Goal: Task Accomplishment & Management: Use online tool/utility

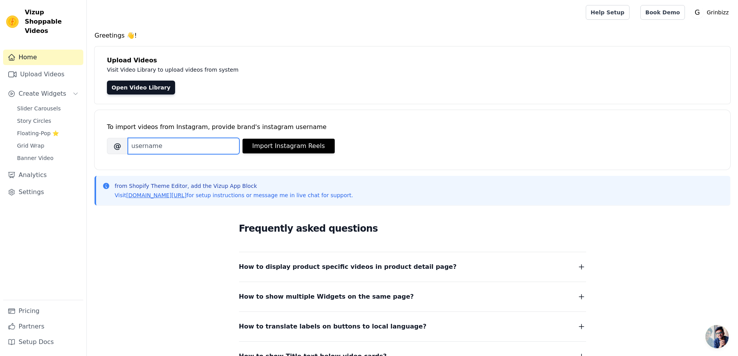
click at [178, 152] on input "Brand's Instagram Username" at bounding box center [184, 146] width 112 height 16
type input "grinbizz_ayuvedic"
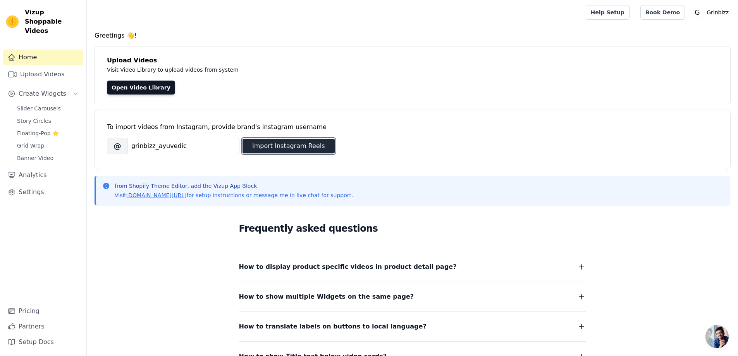
click at [281, 150] on button "Import Instagram Reels" at bounding box center [289, 146] width 92 height 15
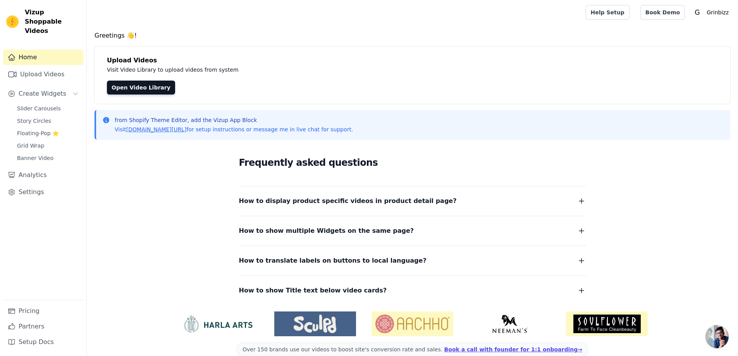
scroll to position [13, 0]
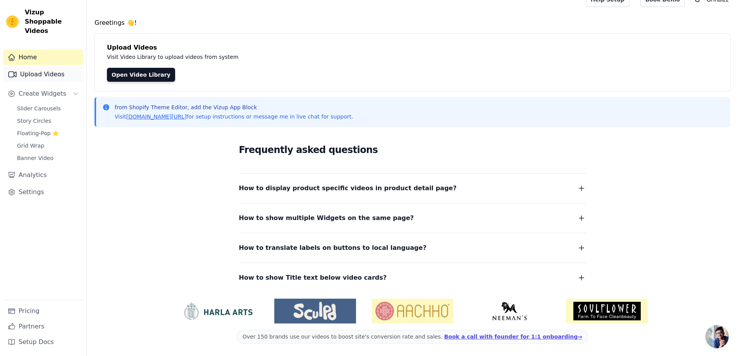
click at [49, 67] on link "Upload Videos" at bounding box center [43, 75] width 80 height 16
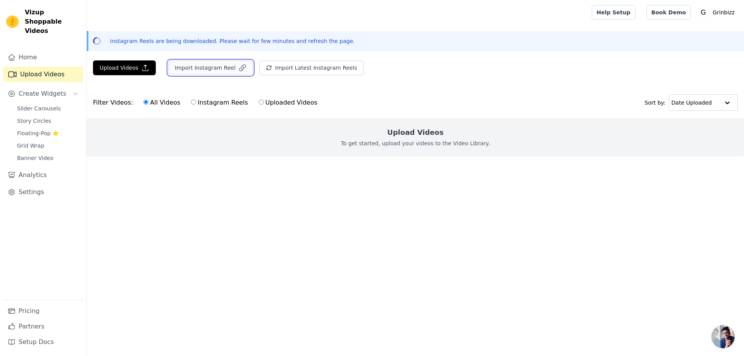
click at [216, 69] on button "Import Instagram Reel" at bounding box center [210, 67] width 85 height 15
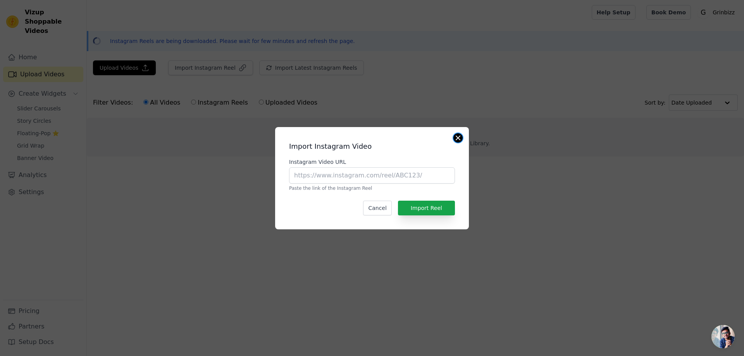
click at [461, 136] on button "Close modal" at bounding box center [458, 137] width 9 height 9
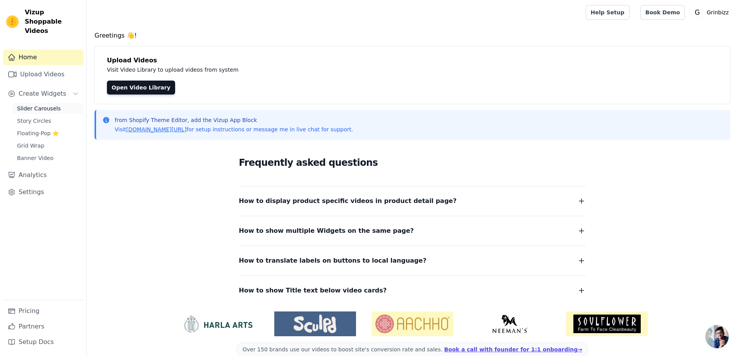
click at [49, 105] on span "Slider Carousels" at bounding box center [39, 109] width 44 height 8
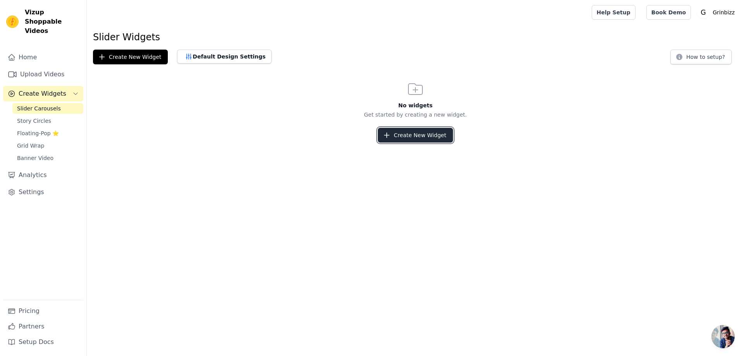
click at [405, 141] on button "Create New Widget" at bounding box center [415, 135] width 75 height 15
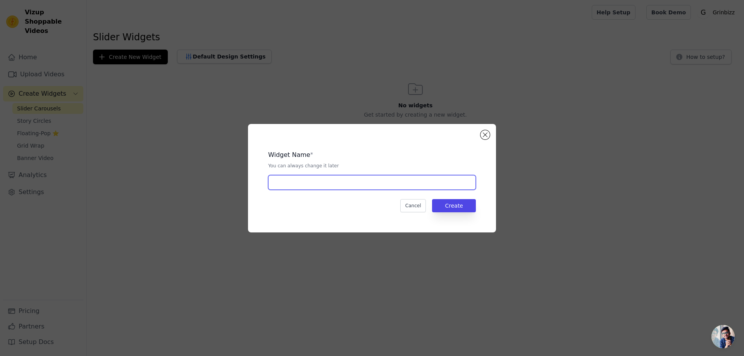
click at [325, 185] on input "text" at bounding box center [372, 182] width 208 height 15
type input "homepage videos"
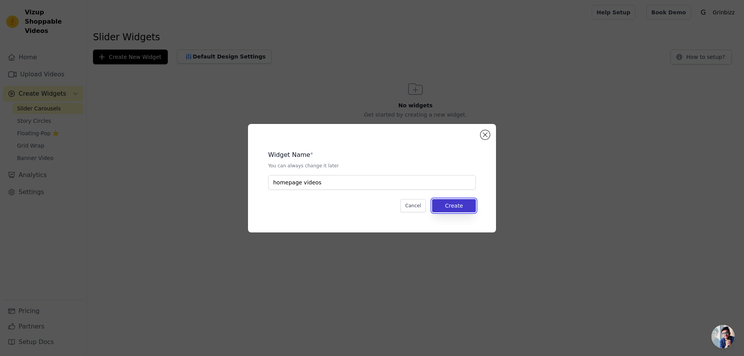
click at [468, 204] on button "Create" at bounding box center [454, 205] width 44 height 13
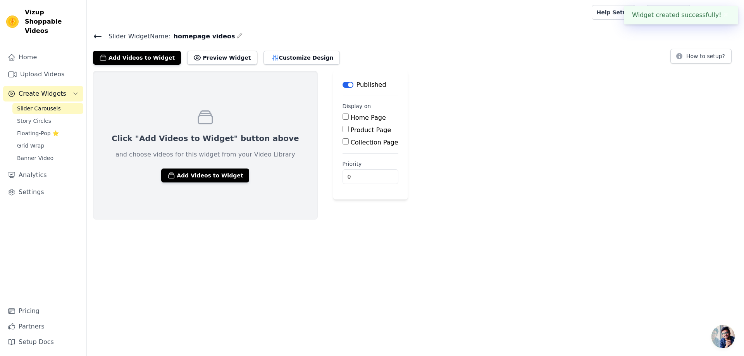
click at [343, 115] on input "Home Page" at bounding box center [346, 117] width 6 height 6
checkbox input "true"
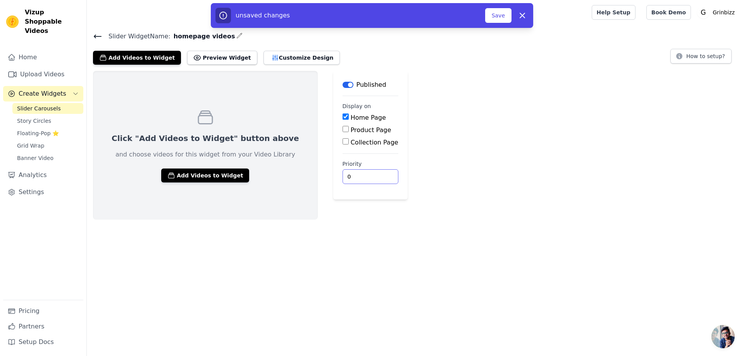
click at [343, 176] on input "0" at bounding box center [371, 176] width 56 height 15
type input "10"
click at [493, 172] on div "Click "Add Videos to Widget" button above and choose videos for this widget fro…" at bounding box center [415, 145] width 657 height 149
click at [213, 173] on button "Add Videos to Widget" at bounding box center [205, 176] width 88 height 14
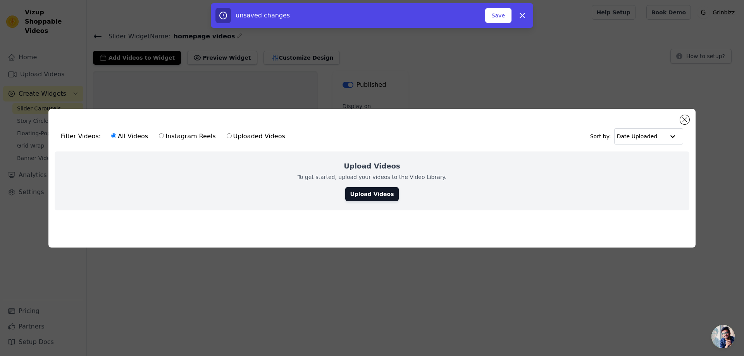
click at [150, 135] on div "All Videos Instagram Reels Uploaded Videos" at bounding box center [198, 137] width 183 height 18
click at [159, 135] on input "Instagram Reels" at bounding box center [161, 135] width 5 height 5
radio input "true"
click at [367, 189] on link "Upload Videos" at bounding box center [371, 194] width 53 height 14
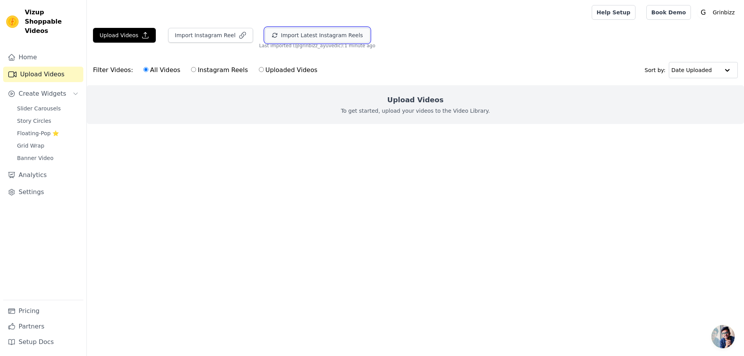
click at [308, 36] on button "Import Latest Instagram Reels" at bounding box center [317, 35] width 105 height 15
click at [29, 105] on span "Slider Carousels" at bounding box center [39, 109] width 44 height 8
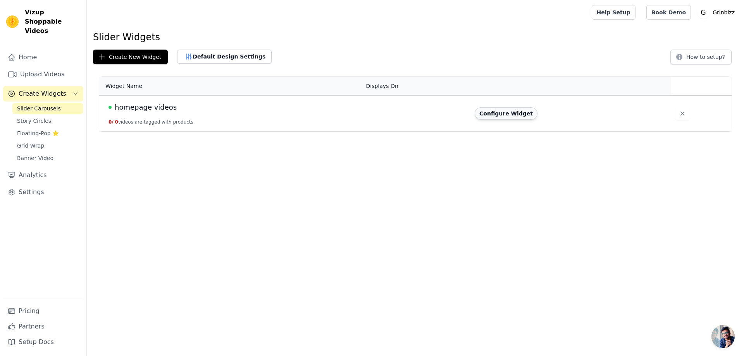
click at [505, 114] on button "Configure Widget" at bounding box center [506, 113] width 63 height 12
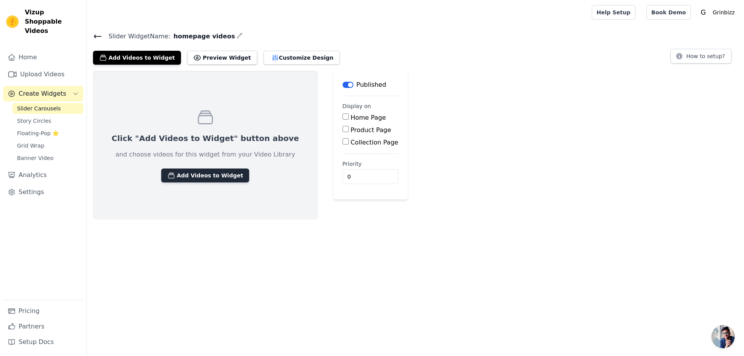
click at [177, 173] on button "Add Videos to Widget" at bounding box center [205, 176] width 88 height 14
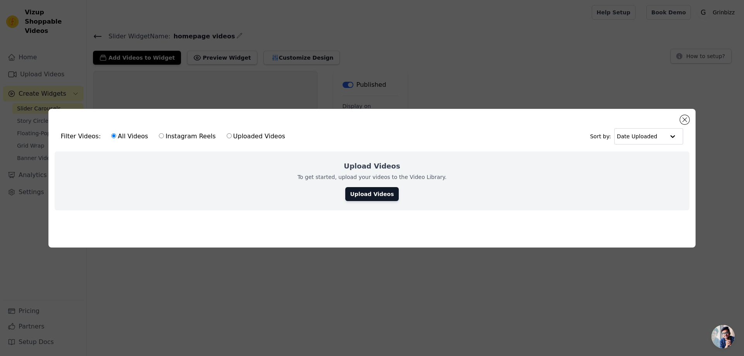
click at [234, 135] on label "Uploaded Videos" at bounding box center [255, 136] width 59 height 10
click at [232, 135] on input "Uploaded Videos" at bounding box center [229, 135] width 5 height 5
radio input "true"
click at [159, 136] on input "Instagram Reels" at bounding box center [161, 135] width 5 height 5
radio input "true"
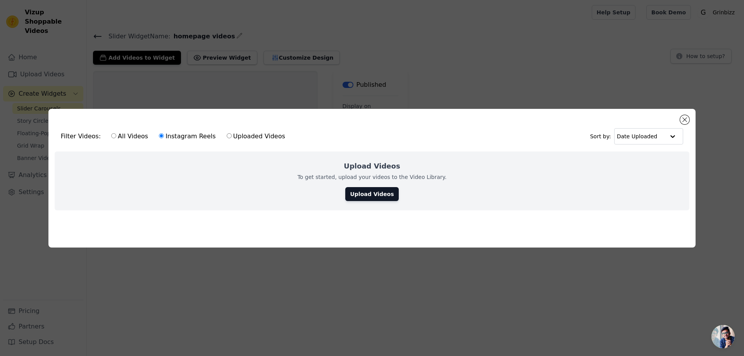
click at [107, 133] on div "All Videos Instagram Reels Uploaded Videos" at bounding box center [198, 137] width 183 height 18
click at [687, 119] on button "Close modal" at bounding box center [684, 119] width 9 height 9
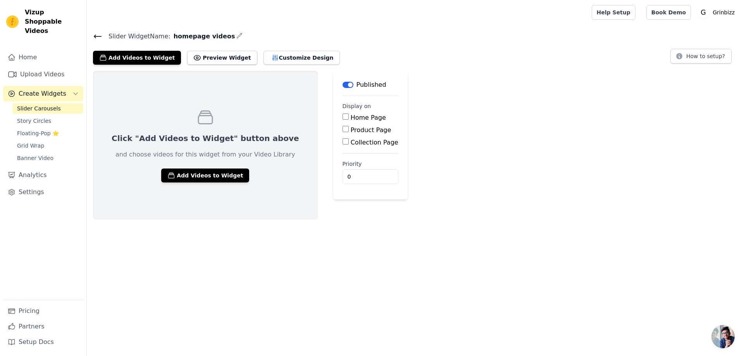
click at [100, 40] on icon at bounding box center [97, 36] width 9 height 9
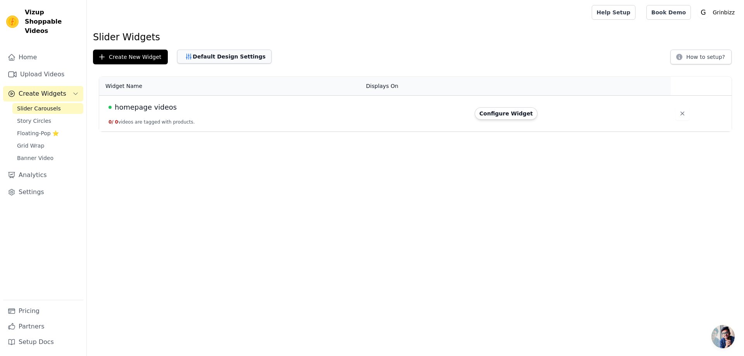
click at [221, 52] on button "Default Design Settings" at bounding box center [224, 57] width 95 height 14
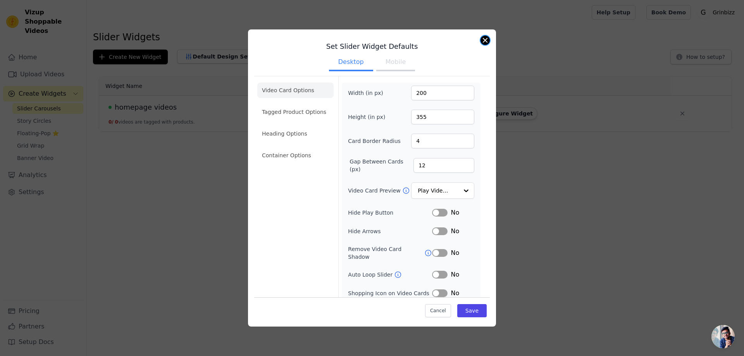
click at [484, 42] on button "Close modal" at bounding box center [485, 40] width 9 height 9
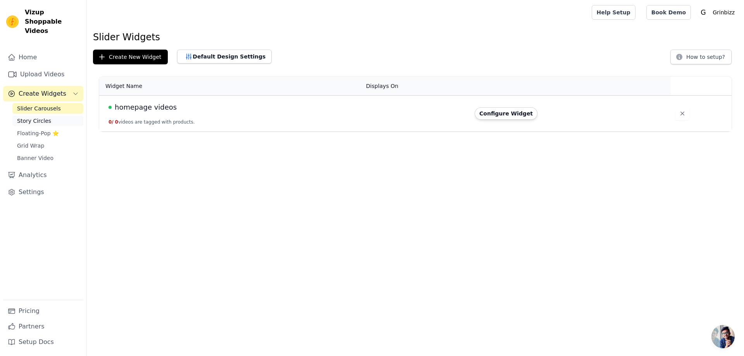
click at [34, 117] on span "Story Circles" at bounding box center [34, 121] width 34 height 8
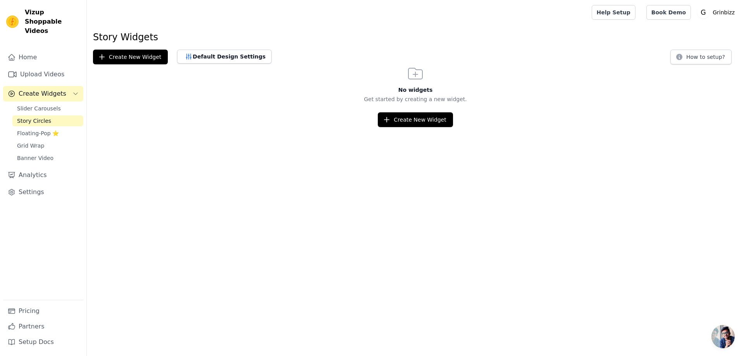
click at [34, 130] on div "Slider Carousels Story Circles Floating-Pop ⭐ Grid Wrap Banner Video" at bounding box center [47, 133] width 71 height 60
click at [38, 129] on span "Floating-Pop ⭐" at bounding box center [38, 133] width 42 height 8
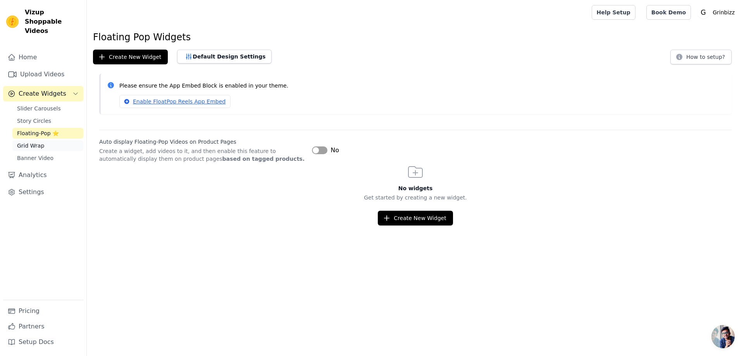
click at [34, 140] on link "Grid Wrap" at bounding box center [47, 145] width 71 height 11
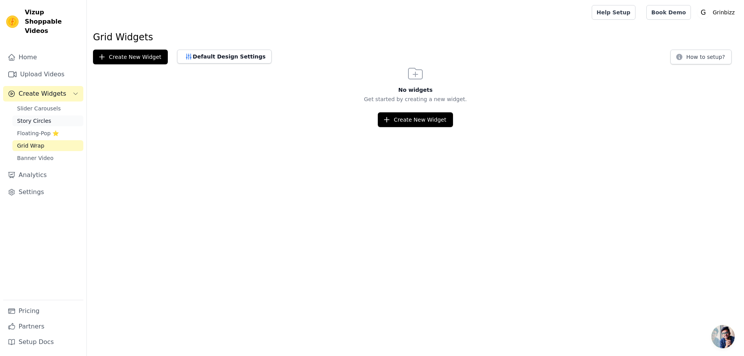
drag, startPoint x: 34, startPoint y: 148, endPoint x: 34, endPoint y: 111, distance: 36.4
click at [34, 154] on span "Banner Video" at bounding box center [35, 158] width 36 height 8
click at [36, 93] on div "Home Upload Videos Create Widgets Slider Carousels Story Circles Floating-Pop ⭐…" at bounding box center [43, 175] width 80 height 250
click at [36, 105] on span "Slider Carousels" at bounding box center [39, 109] width 44 height 8
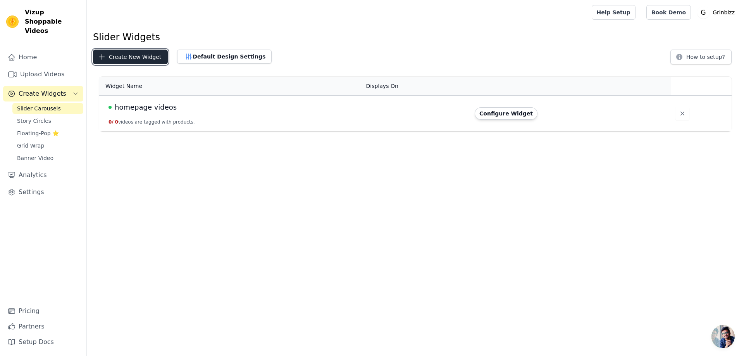
click at [129, 59] on button "Create New Widget" at bounding box center [130, 57] width 75 height 15
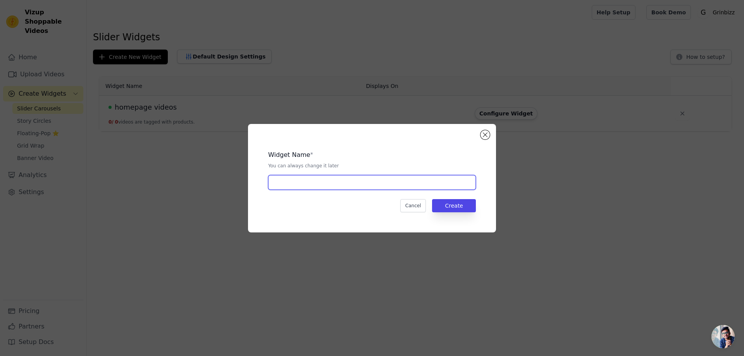
click at [343, 183] on input "text" at bounding box center [372, 182] width 208 height 15
type input "Product page"
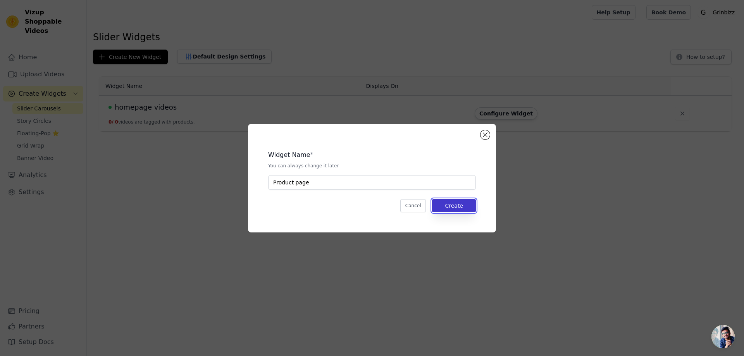
click at [475, 202] on button "Create" at bounding box center [454, 205] width 44 height 13
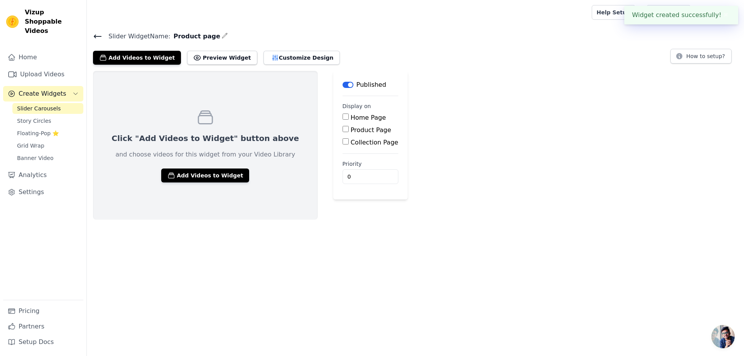
click at [343, 129] on input "Product Page" at bounding box center [346, 129] width 6 height 6
checkbox input "true"
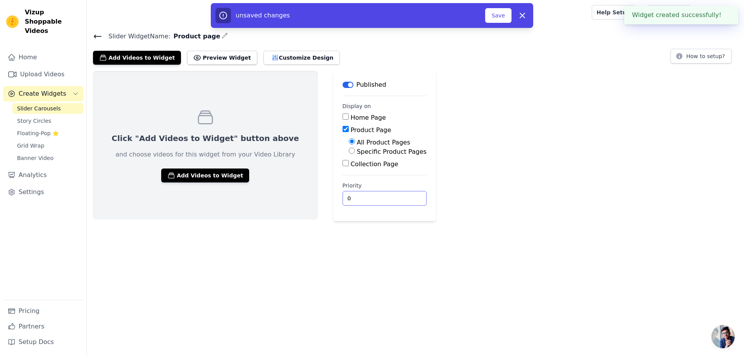
drag, startPoint x: 330, startPoint y: 196, endPoint x: 271, endPoint y: 200, distance: 59.1
click at [271, 200] on div "Click "Add Videos to Widget" button above and choose videos for this widget fro…" at bounding box center [415, 146] width 657 height 150
type input "4"
click at [549, 221] on html "Vizup Shoppable Videos Home Upload Videos Create Widgets Slider Carousels Story…" at bounding box center [372, 110] width 744 height 221
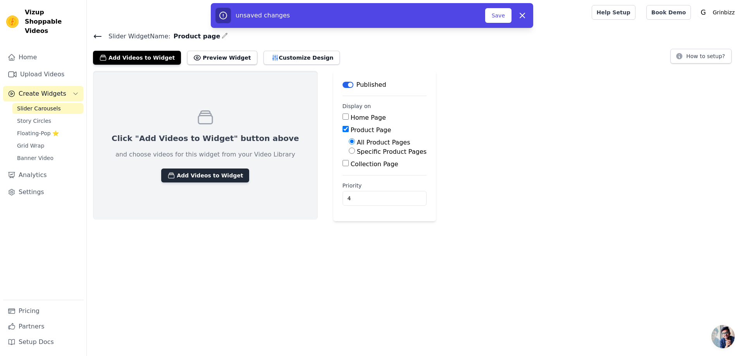
click at [176, 179] on button "Add Videos to Widget" at bounding box center [205, 176] width 88 height 14
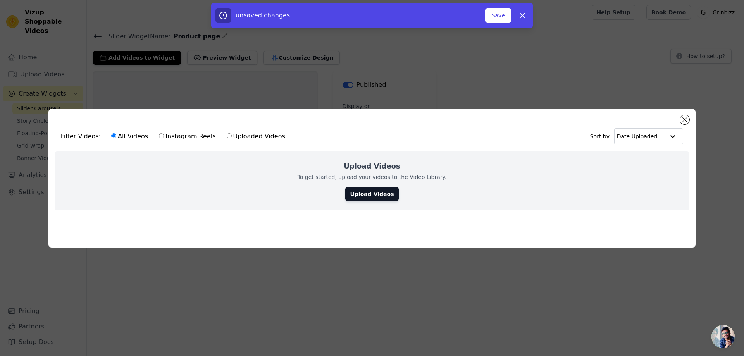
drag, startPoint x: 684, startPoint y: 111, endPoint x: 684, endPoint y: 124, distance: 13.6
click at [684, 112] on div "Filter Videos: All Videos Instagram Reels Uploaded Videos Sort by: Date Uploade…" at bounding box center [371, 178] width 647 height 139
click at [684, 124] on div "Filter Videos: All Videos Instagram Reels Uploaded Videos Sort by: Date Uploaded" at bounding box center [372, 136] width 635 height 30
click at [682, 118] on button "Close modal" at bounding box center [684, 119] width 9 height 9
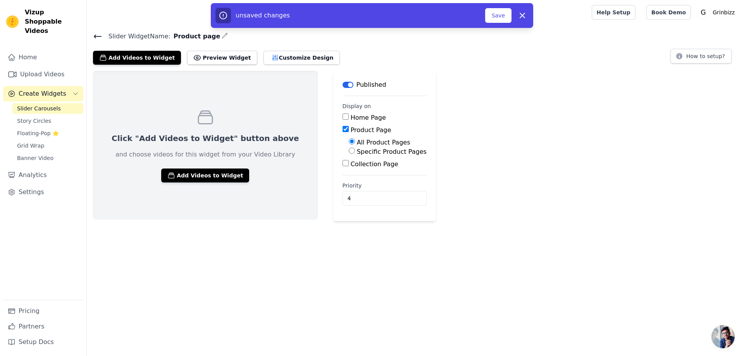
click at [435, 221] on html "Vizup Shoppable Videos Home Upload Videos Create Widgets Slider Carousels Story…" at bounding box center [372, 110] width 744 height 221
click at [31, 67] on link "Upload Videos" at bounding box center [43, 75] width 80 height 16
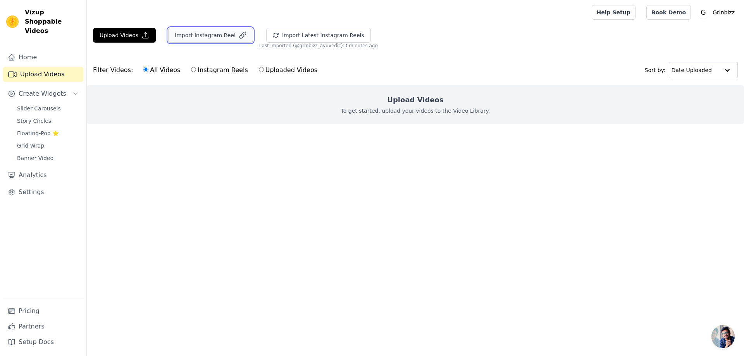
click at [199, 37] on button "Import Instagram Reel" at bounding box center [210, 35] width 85 height 15
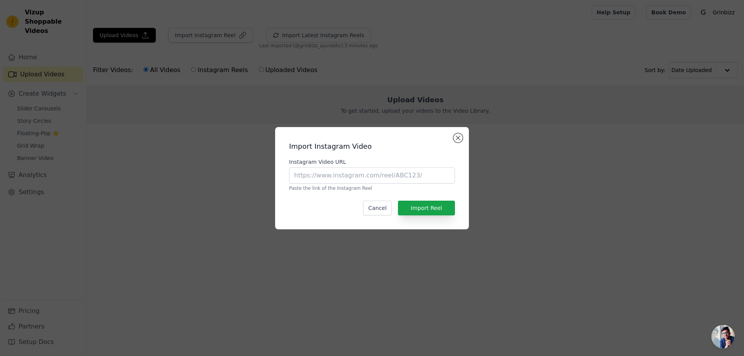
click at [49, 41] on div "Import Instagram Video Instagram Video URL Paste the link of the Instagram Reel…" at bounding box center [372, 178] width 744 height 356
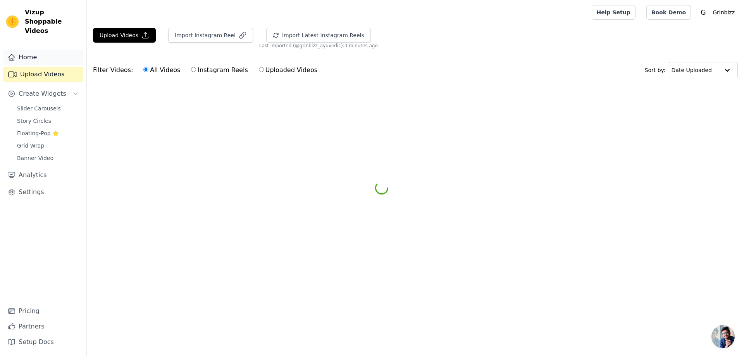
click at [22, 53] on link "Home" at bounding box center [43, 58] width 80 height 16
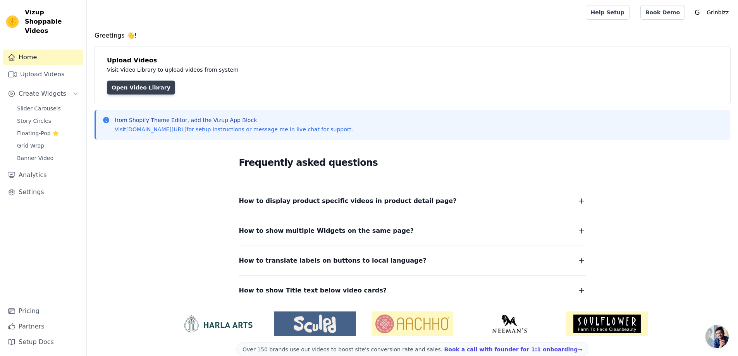
click at [129, 86] on link "Open Video Library" at bounding box center [141, 88] width 68 height 14
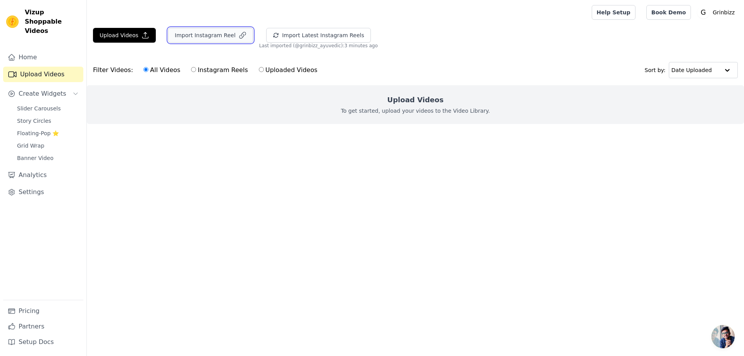
click at [201, 35] on button "Import Instagram Reel" at bounding box center [210, 35] width 85 height 15
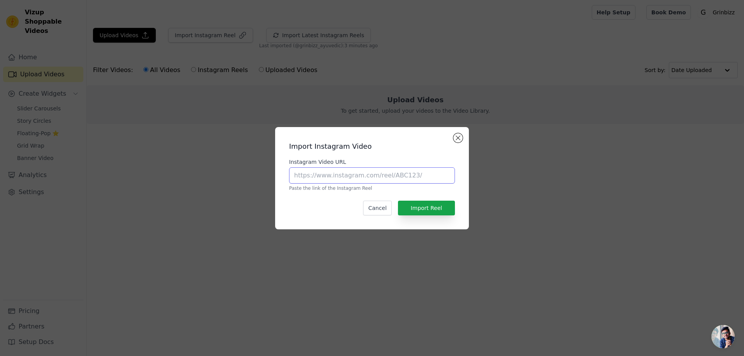
paste input "https://www.instagram.com/reel/DMj6RL4SDlI/?utm_source=ig_web_copy_link&igsh=Mz…"
type input "https://www.instagram.com/reel/DMj6RL4SDlI/?utm_source=ig_web_copy_link&igsh=Mz…"
click at [430, 206] on button "Import Reel" at bounding box center [426, 208] width 57 height 15
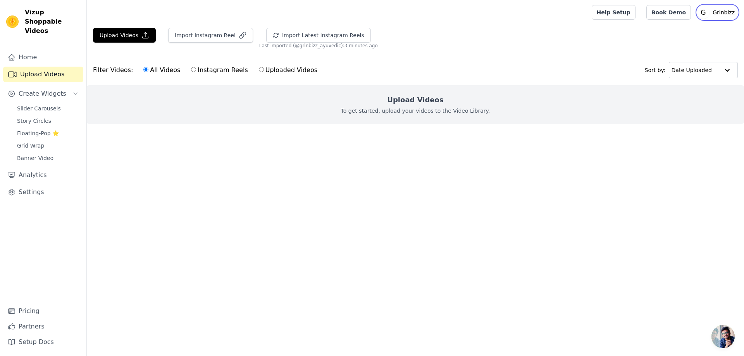
click at [726, 11] on p "Grinbizz" at bounding box center [724, 12] width 28 height 14
click at [546, 43] on div "Upload Videos Import Instagram Reel Import Latest Instagram Reels Import Latest…" at bounding box center [415, 38] width 657 height 21
click at [732, 18] on p "Grinbizz" at bounding box center [724, 12] width 28 height 14
click at [31, 185] on link "Settings" at bounding box center [43, 193] width 80 height 16
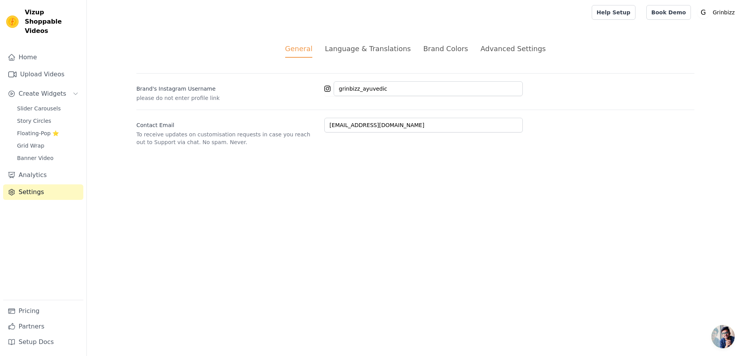
drag, startPoint x: 355, startPoint y: 52, endPoint x: 364, endPoint y: 52, distance: 8.5
click at [355, 52] on div "Language & Translations" at bounding box center [368, 48] width 86 height 10
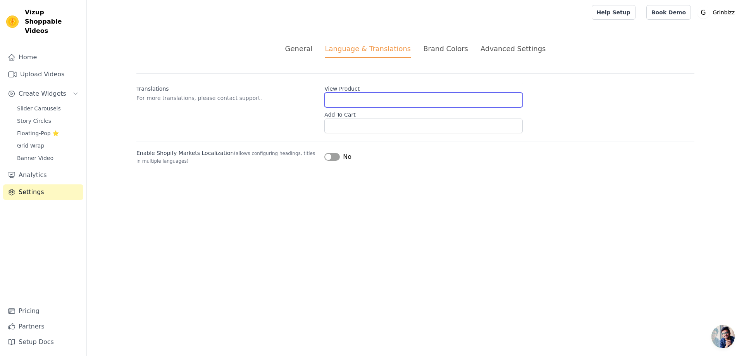
click at [379, 102] on input "View Product" at bounding box center [423, 100] width 198 height 15
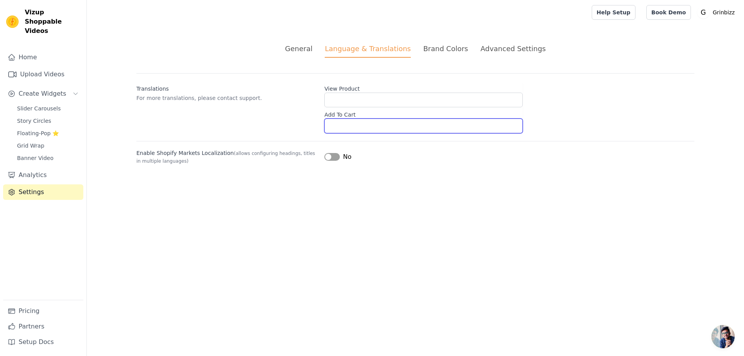
click at [371, 126] on input "Add To Cart" at bounding box center [423, 126] width 198 height 15
click at [280, 114] on div "Translations For more translations, please contact support. View Product Add To…" at bounding box center [415, 103] width 558 height 60
click at [334, 157] on button "Label" at bounding box center [332, 157] width 16 height 8
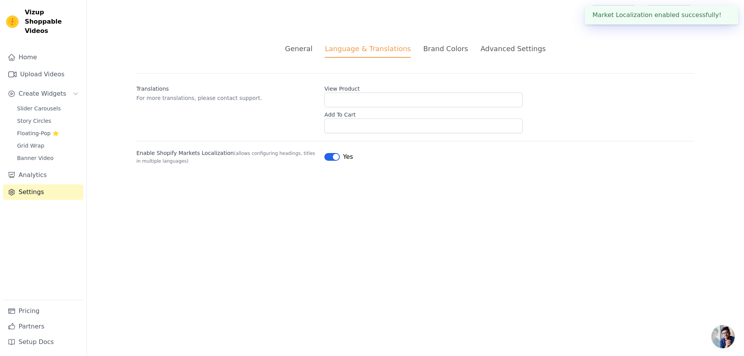
click at [334, 157] on button "Label" at bounding box center [332, 157] width 16 height 8
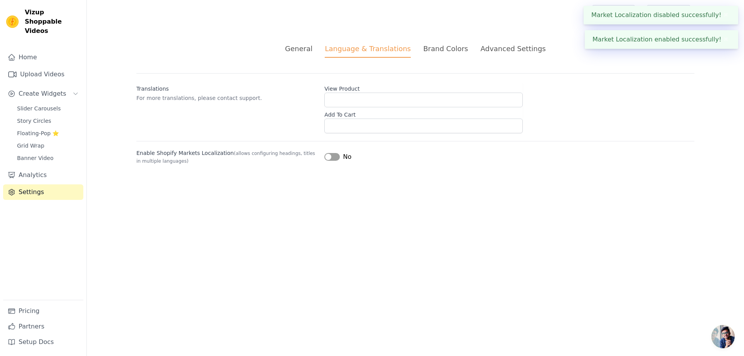
click at [431, 50] on div "Brand Colors" at bounding box center [445, 48] width 45 height 10
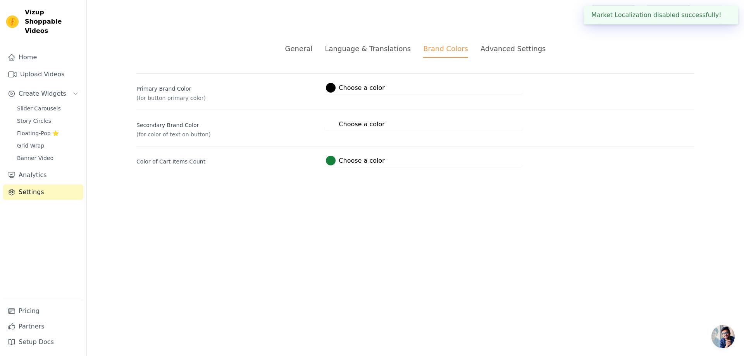
click at [495, 53] on div "Advanced Settings" at bounding box center [513, 48] width 65 height 10
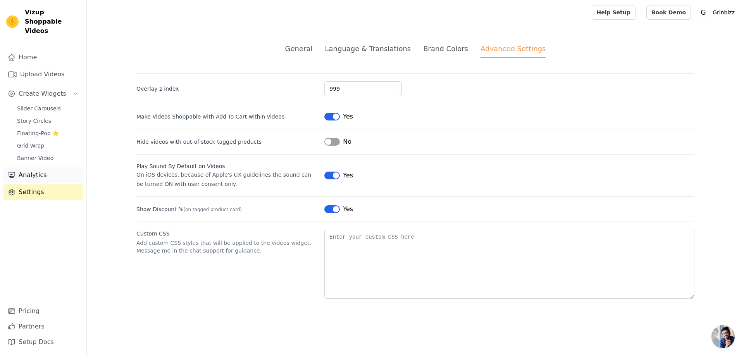
click at [45, 167] on link "Analytics" at bounding box center [43, 175] width 80 height 16
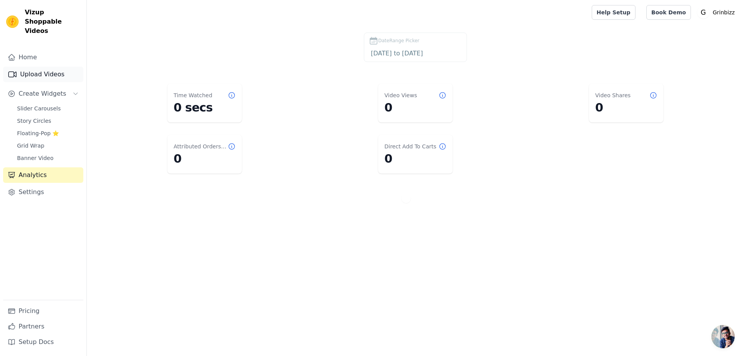
click at [54, 67] on link "Upload Videos" at bounding box center [43, 75] width 80 height 16
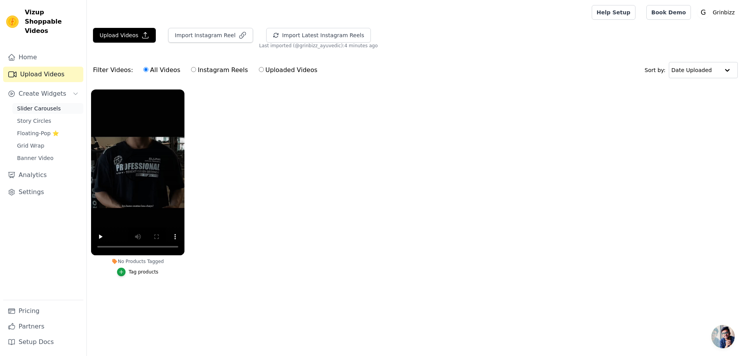
click at [40, 103] on link "Slider Carousels" at bounding box center [47, 108] width 71 height 11
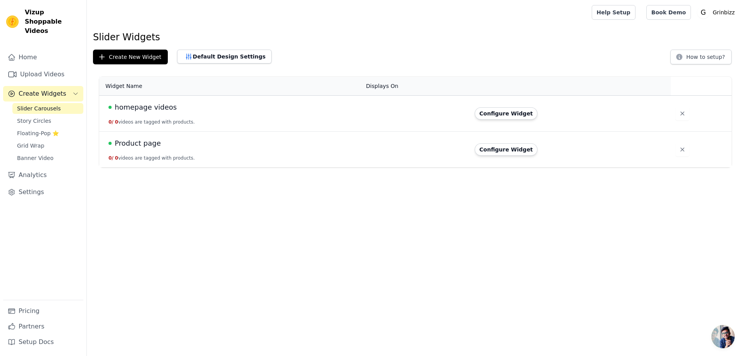
click at [145, 111] on span "homepage videos" at bounding box center [146, 107] width 62 height 11
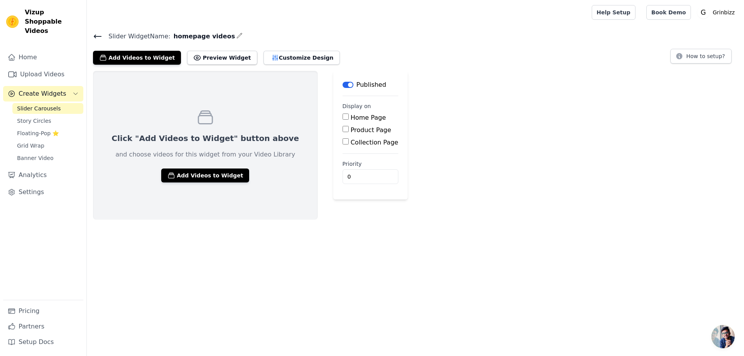
click at [216, 167] on div "Click "Add Videos to Widget" button above and choose videos for this widget fro…" at bounding box center [205, 145] width 225 height 149
click at [212, 174] on button "Add Videos to Widget" at bounding box center [205, 176] width 88 height 14
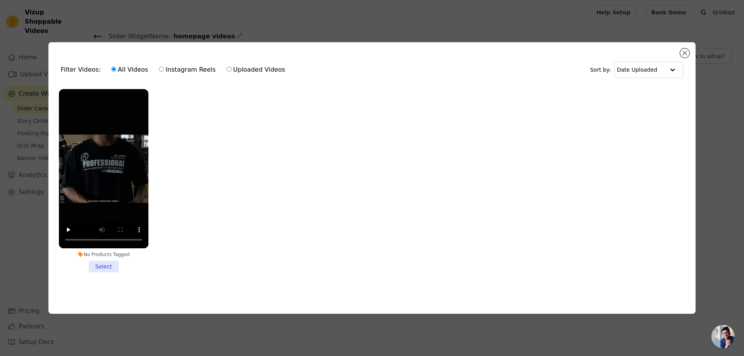
click at [103, 270] on li "No Products Tagged Select" at bounding box center [104, 180] width 90 height 183
click at [0, 0] on input "No Products Tagged Select" at bounding box center [0, 0] width 0 height 0
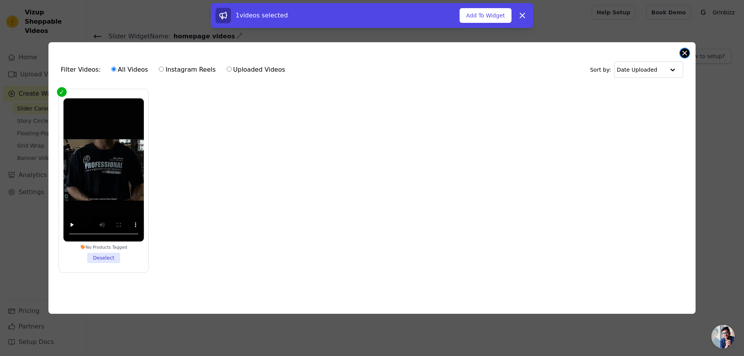
click at [685, 53] on button "Close modal" at bounding box center [684, 52] width 9 height 9
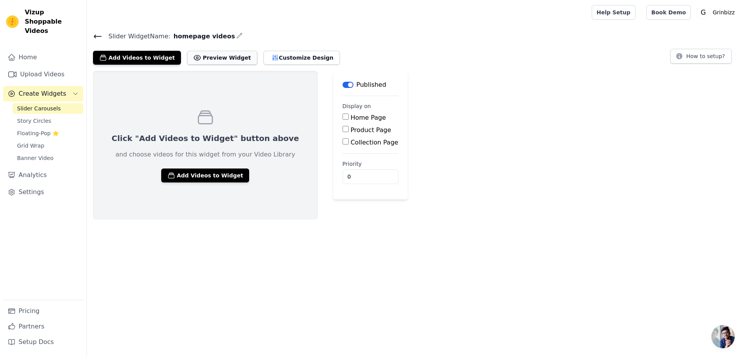
click at [205, 51] on button "Preview Widget" at bounding box center [222, 58] width 70 height 14
click at [343, 119] on div "Home Page" at bounding box center [371, 117] width 56 height 9
click at [343, 116] on input "Home Page" at bounding box center [346, 117] width 6 height 6
checkbox input "true"
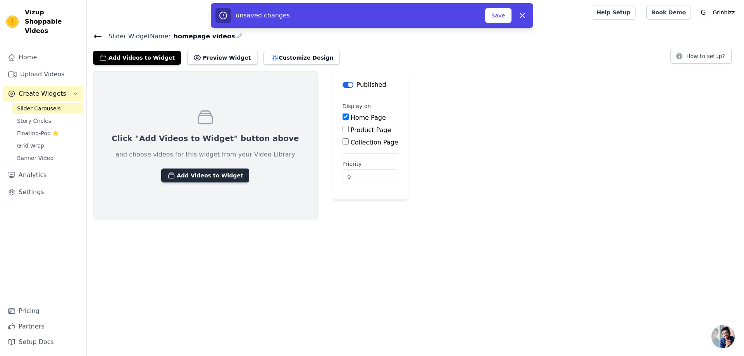
click at [176, 175] on button "Add Videos to Widget" at bounding box center [205, 176] width 88 height 14
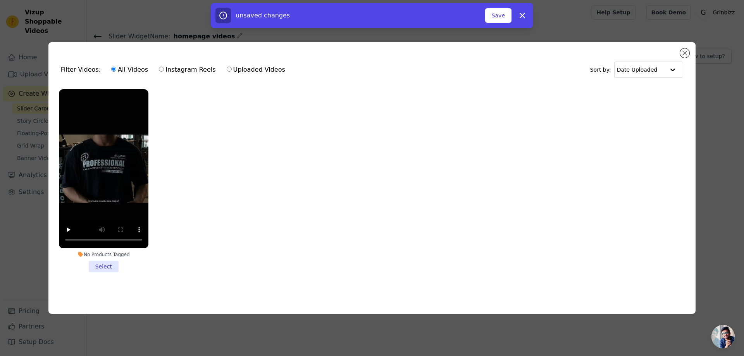
click at [112, 265] on li "No Products Tagged Select" at bounding box center [104, 180] width 90 height 183
click at [0, 0] on input "No Products Tagged Select" at bounding box center [0, 0] width 0 height 0
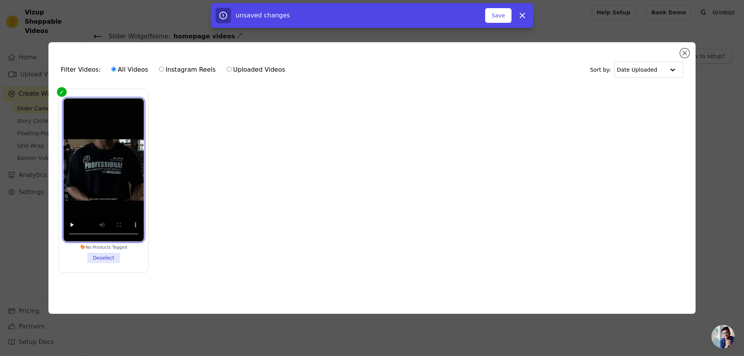
click at [89, 120] on video at bounding box center [103, 169] width 81 height 143
click at [91, 137] on video at bounding box center [103, 169] width 81 height 143
click at [683, 54] on button "Close modal" at bounding box center [684, 52] width 9 height 9
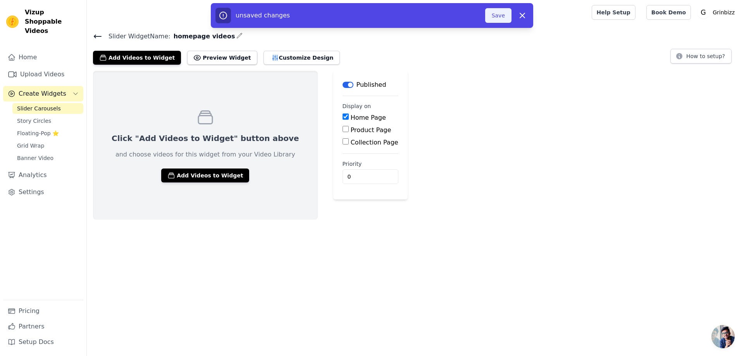
click at [504, 18] on button "Save" at bounding box center [498, 15] width 26 height 15
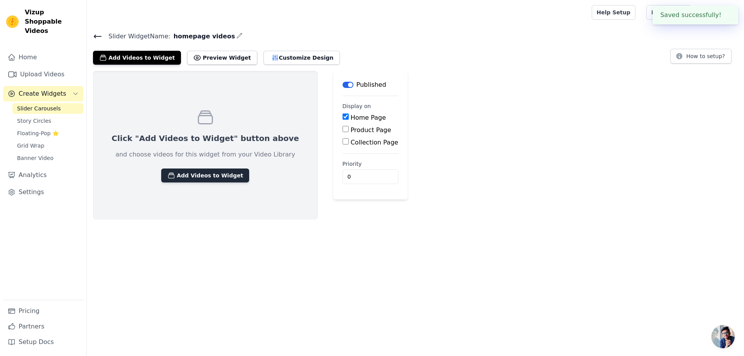
click at [195, 178] on button "Add Videos to Widget" at bounding box center [205, 176] width 88 height 14
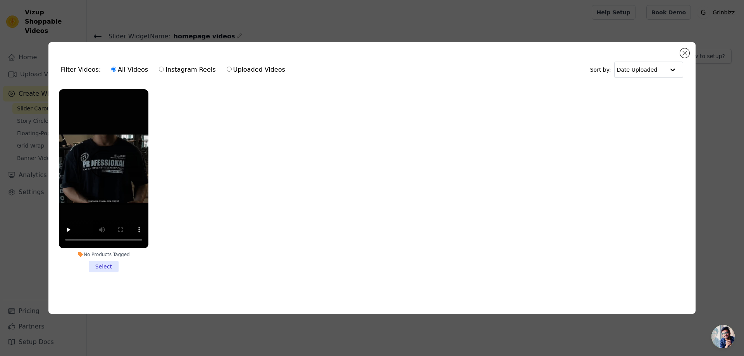
click at [230, 190] on ul "No Products Tagged Select" at bounding box center [372, 187] width 635 height 204
click at [108, 265] on li "No Products Tagged Select" at bounding box center [104, 180] width 90 height 183
click at [0, 0] on input "No Products Tagged Select" at bounding box center [0, 0] width 0 height 0
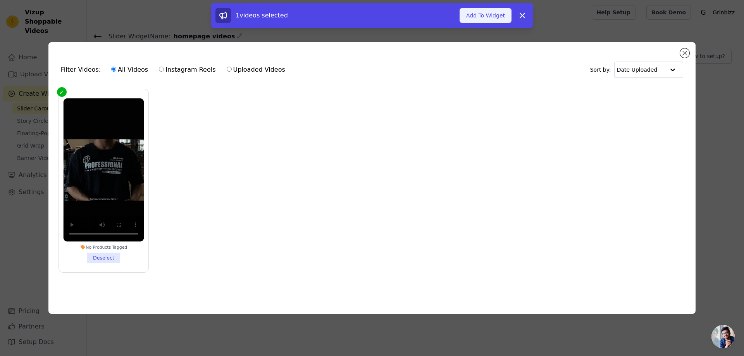
click at [491, 9] on button "Add To Widget" at bounding box center [486, 15] width 52 height 15
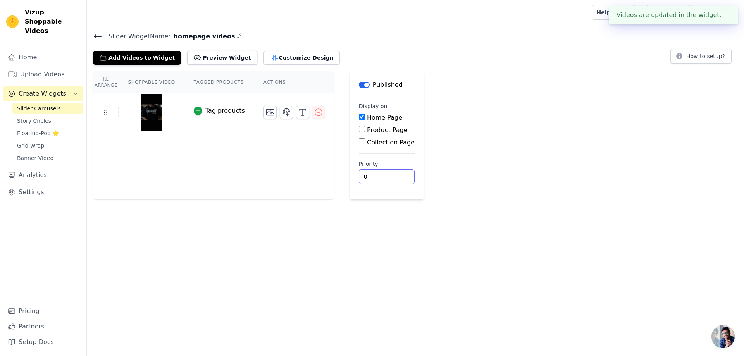
click at [361, 176] on input "0" at bounding box center [387, 176] width 56 height 15
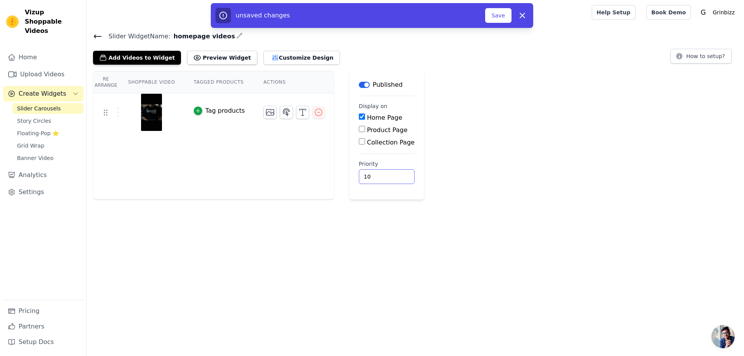
type input "10"
click at [531, 200] on html "Vizup Shoppable Videos Home Upload Videos Create Widgets Slider Carousels Story…" at bounding box center [372, 100] width 744 height 200
click at [503, 14] on button "Save" at bounding box center [498, 15] width 26 height 15
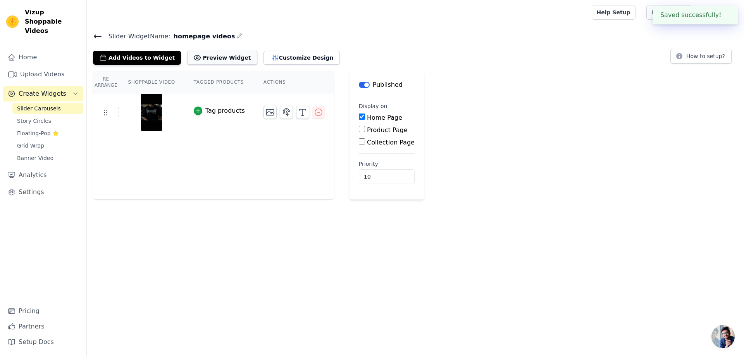
click at [218, 55] on button "Preview Widget" at bounding box center [222, 58] width 70 height 14
click at [376, 182] on input "0" at bounding box center [387, 176] width 56 height 15
type input "1"
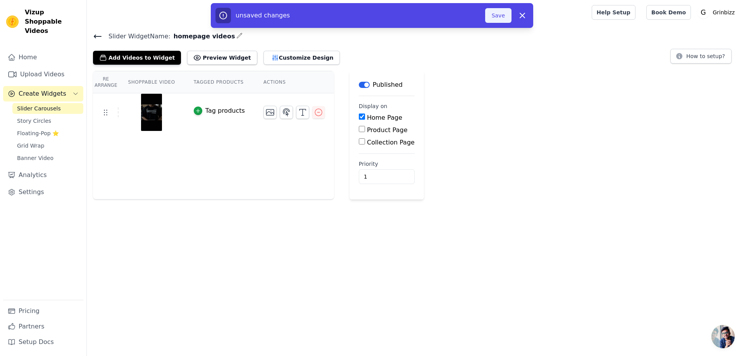
click at [490, 10] on button "Save" at bounding box center [498, 15] width 26 height 15
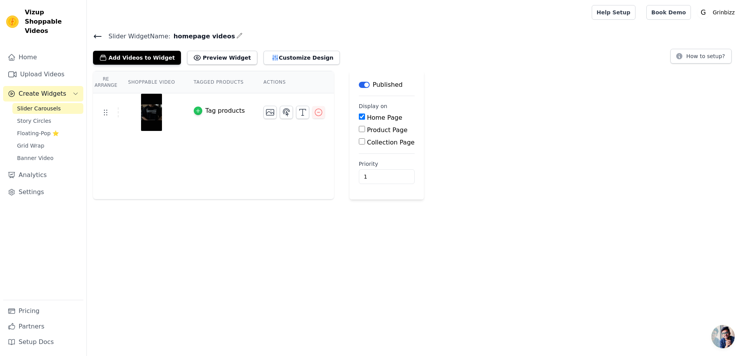
click at [195, 111] on div "button" at bounding box center [198, 111] width 9 height 9
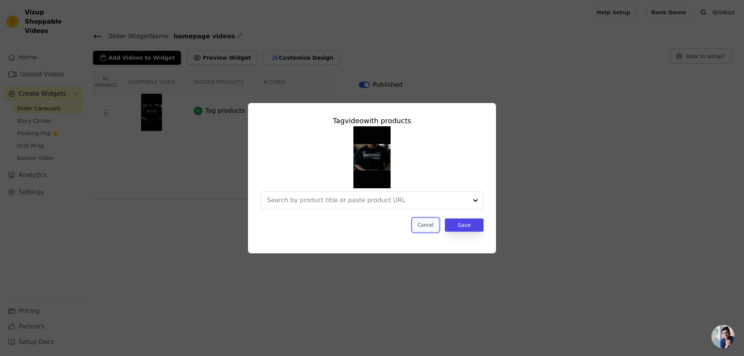
click at [439, 225] on button "Cancel" at bounding box center [426, 225] width 26 height 13
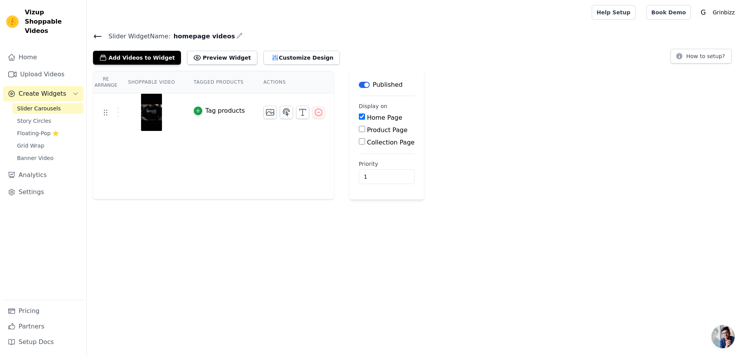
click at [148, 109] on img at bounding box center [152, 112] width 22 height 37
click at [122, 57] on button "Add Videos to Widget" at bounding box center [137, 58] width 88 height 14
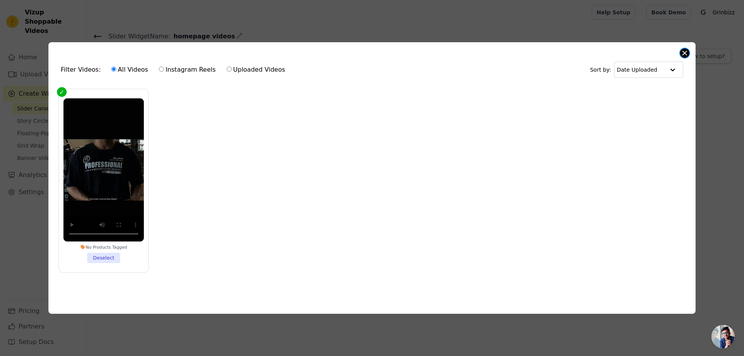
click at [685, 54] on button "Close modal" at bounding box center [684, 52] width 9 height 9
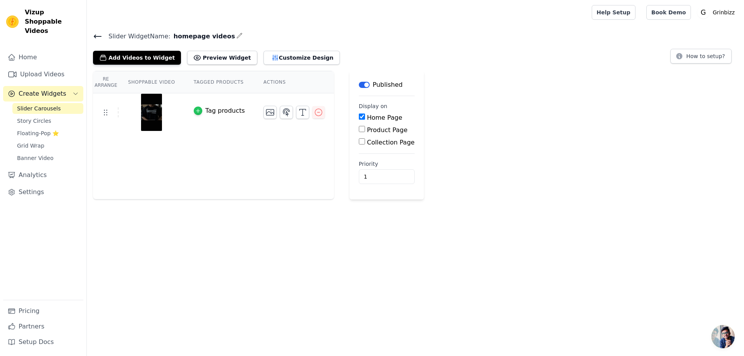
click at [196, 110] on div "button" at bounding box center [198, 111] width 9 height 9
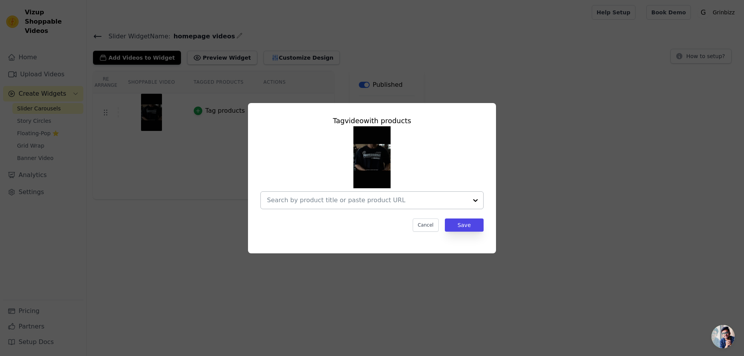
click at [363, 205] on div at bounding box center [367, 200] width 201 height 17
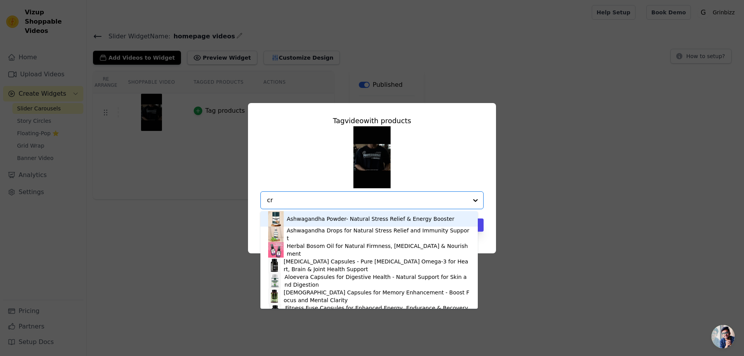
type input "cre"
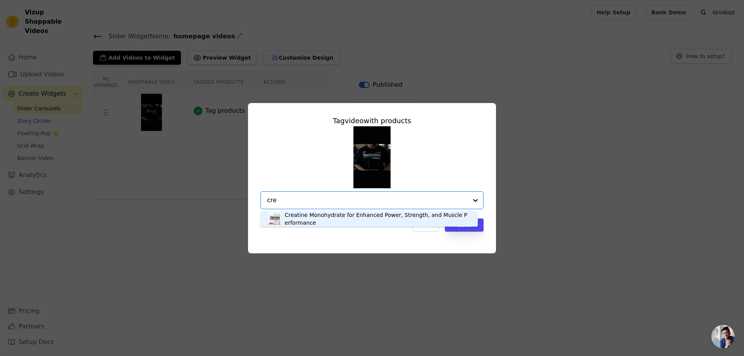
click at [341, 217] on div "Creatine Monohydrate for Enhanced Power, Strength, and Muscle Performance" at bounding box center [377, 219] width 185 height 16
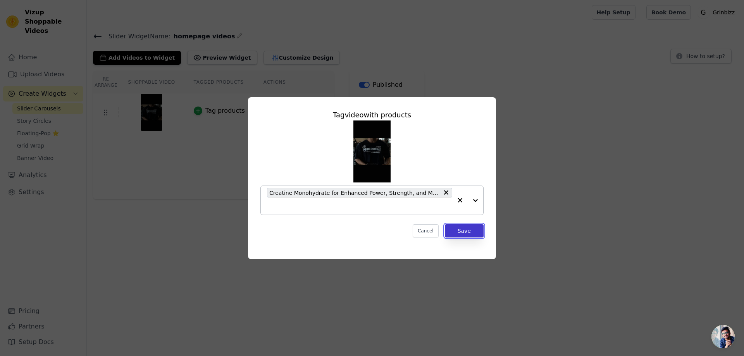
click at [464, 229] on button "Save" at bounding box center [464, 230] width 39 height 13
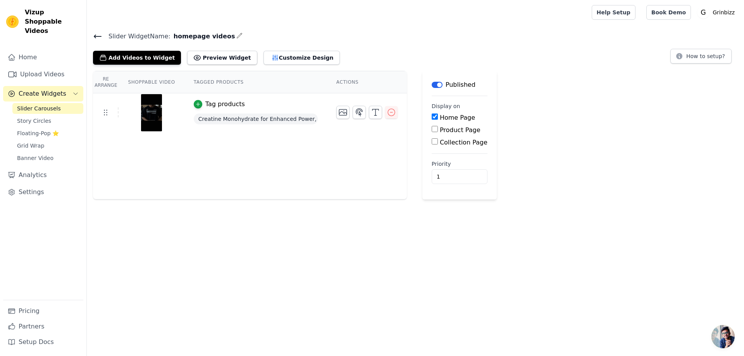
click at [98, 38] on icon at bounding box center [97, 36] width 9 height 9
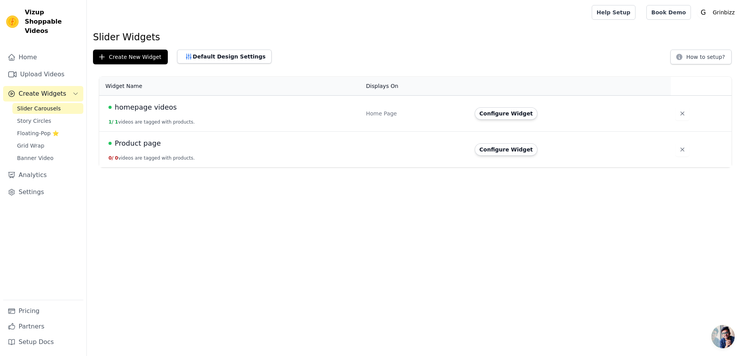
click at [170, 110] on div "homepage videos" at bounding box center [233, 107] width 248 height 11
click at [159, 110] on span "homepage videos" at bounding box center [146, 107] width 62 height 11
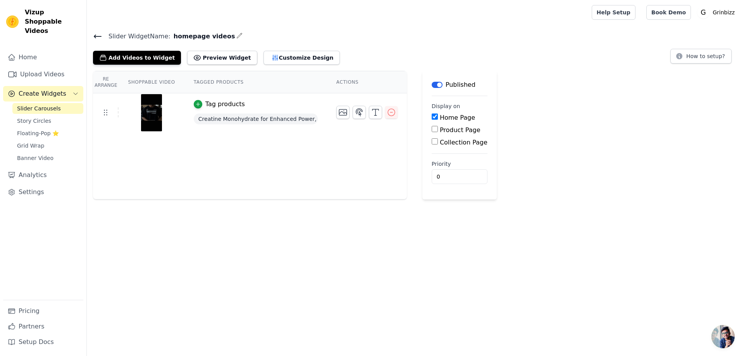
click at [100, 38] on icon at bounding box center [97, 36] width 9 height 9
